Goal: Information Seeking & Learning: Stay updated

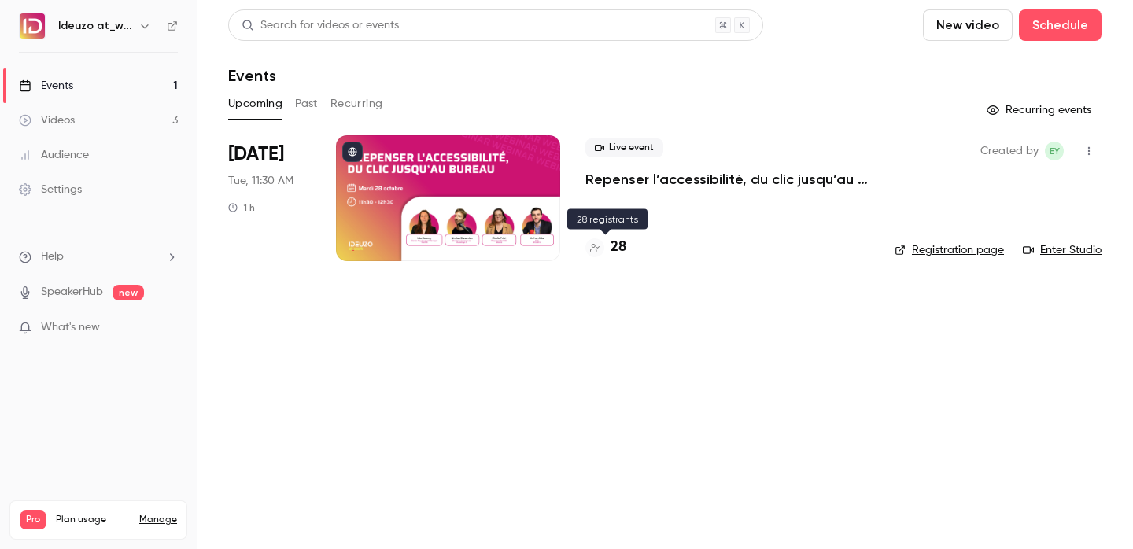
click at [612, 244] on h4 "28" at bounding box center [619, 247] width 16 height 21
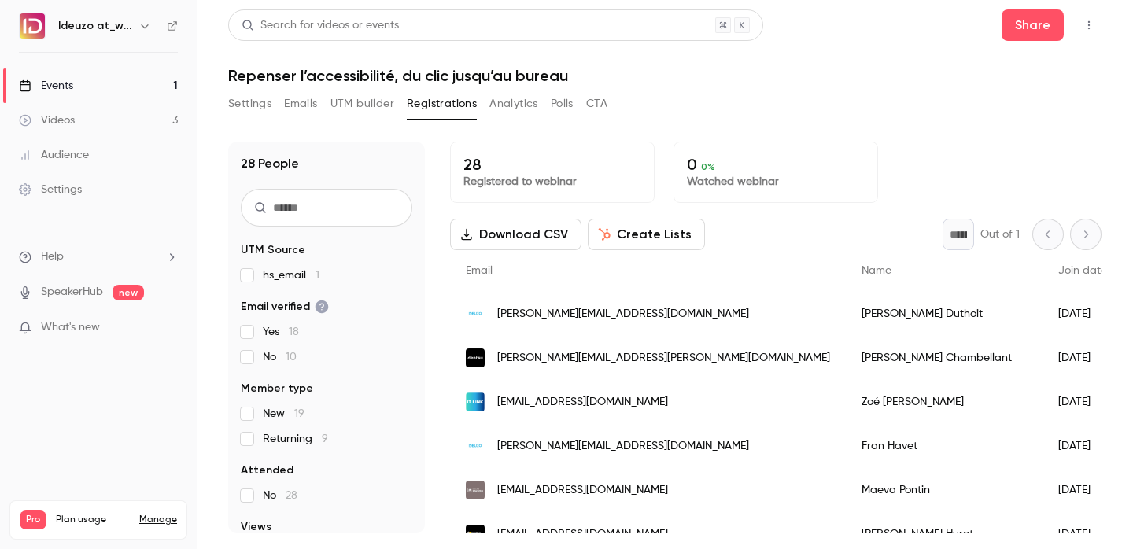
click at [44, 83] on div "Events" at bounding box center [46, 86] width 54 height 16
